Goal: Navigation & Orientation: Find specific page/section

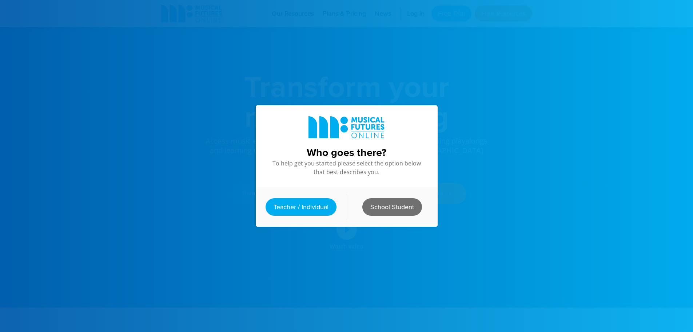
click at [385, 204] on link "School Student" at bounding box center [393, 206] width 60 height 17
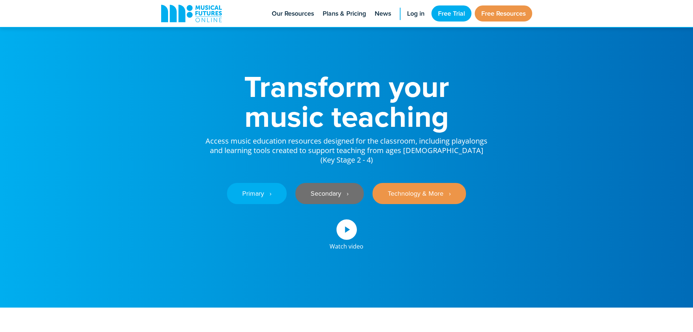
click at [314, 199] on link "Secondary ‎‏‏‎ ‎ ›" at bounding box center [330, 193] width 68 height 21
click at [418, 15] on span "Log in" at bounding box center [415, 14] width 17 height 10
click at [419, 15] on span "Log in" at bounding box center [415, 14] width 17 height 10
click at [321, 196] on link "Secondary ‎‏‏‎ ‎ ›" at bounding box center [330, 193] width 68 height 21
